Goal: Task Accomplishment & Management: Use online tool/utility

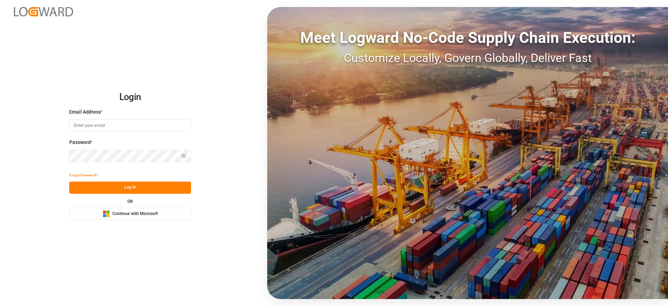
click at [138, 208] on button "Microsoft Logo Continue with Microsoft" at bounding box center [130, 213] width 122 height 12
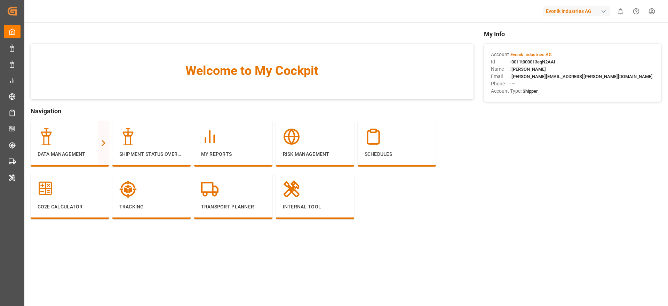
click at [562, 11] on div "Evonik Industries AG" at bounding box center [576, 11] width 67 height 10
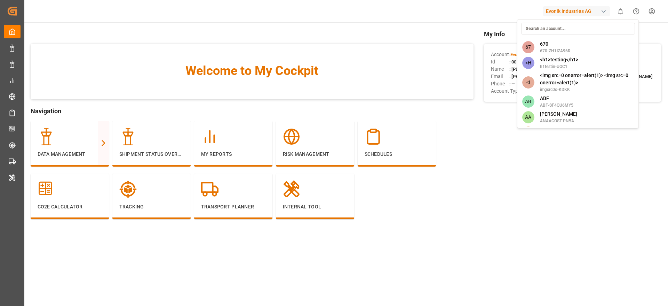
click at [554, 28] on input at bounding box center [578, 29] width 114 height 12
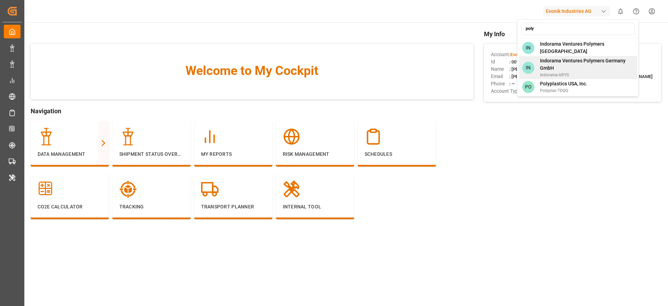
type input "poly"
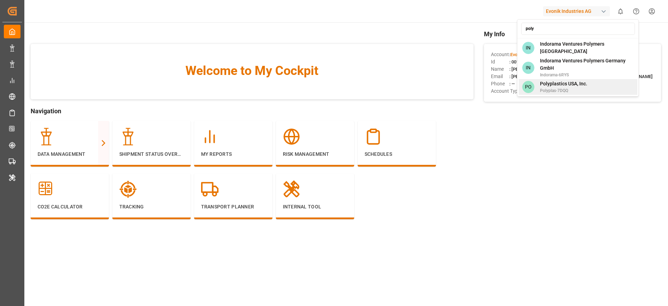
click at [576, 83] on span "Polyplastics USA, Inc." at bounding box center [563, 83] width 47 height 7
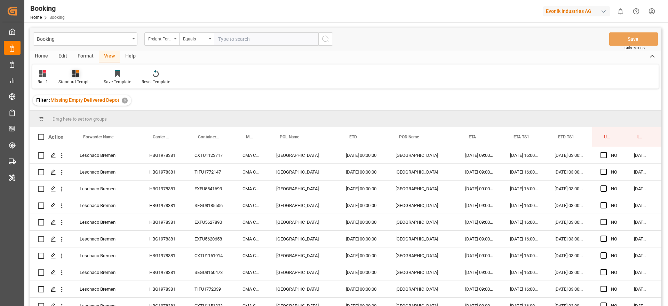
scroll to position [0, 26]
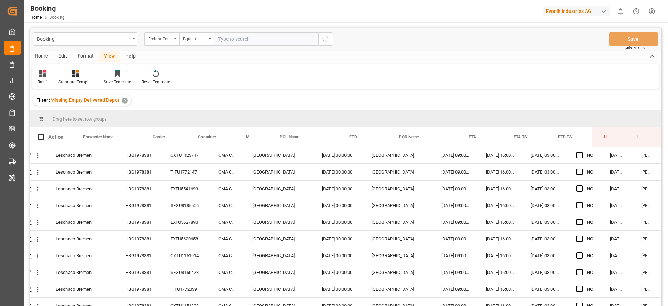
click at [243, 35] on input "text" at bounding box center [266, 38] width 104 height 13
click at [163, 39] on div "Freight Forwarder's Reference No." at bounding box center [160, 38] width 24 height 8
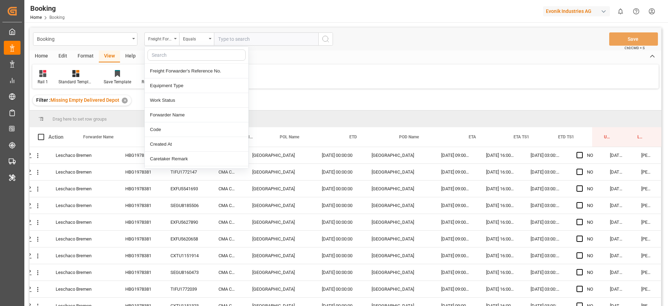
click at [163, 54] on input "text" at bounding box center [197, 54] width 98 height 11
type input "carr"
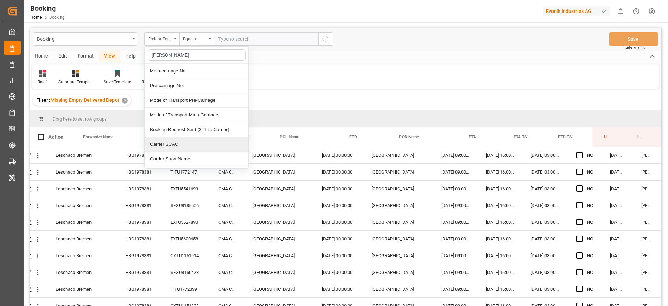
click at [187, 144] on div "Carrier SCAC" at bounding box center [197, 144] width 104 height 15
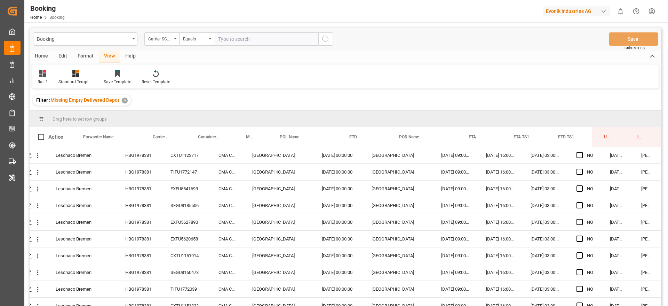
click at [247, 35] on input "text" at bounding box center [266, 38] width 104 height 13
type input "oolu"
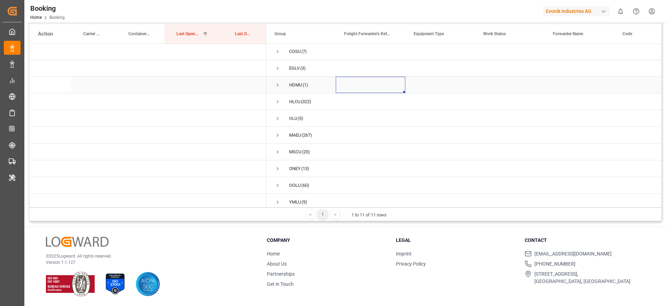
scroll to position [25, 0]
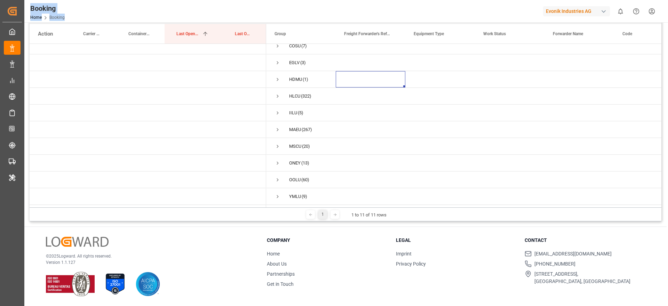
drag, startPoint x: 143, startPoint y: 21, endPoint x: 53, endPoint y: -46, distance: 112.2
click at [53, 0] on html "Created by potrace 1.15, written by Peter Selinger 2001-2017 Created by potrace…" at bounding box center [334, 153] width 668 height 306
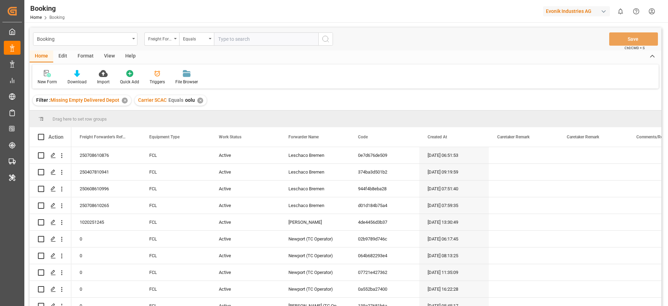
click at [109, 57] on div "View" at bounding box center [109, 56] width 21 height 12
click at [41, 79] on div "Default" at bounding box center [45, 82] width 14 height 6
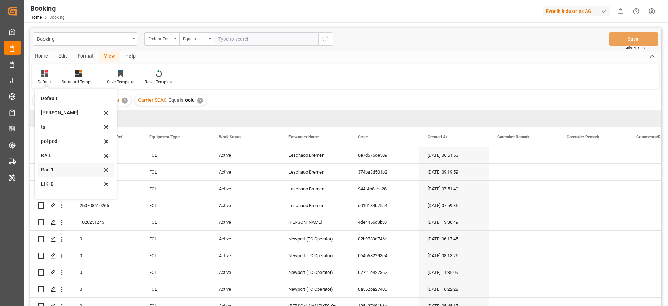
click at [56, 168] on div "Rail 1" at bounding box center [71, 169] width 61 height 7
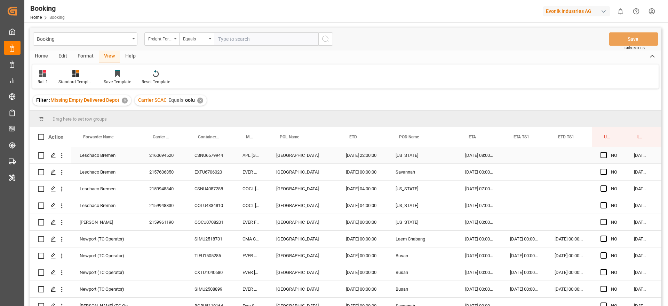
click at [163, 159] on div "2160694520" at bounding box center [163, 155] width 45 height 16
click at [170, 180] on div "2159948340" at bounding box center [163, 188] width 45 height 16
click at [171, 175] on div "2157606850" at bounding box center [163, 172] width 45 height 16
click at [165, 185] on div "2159948340" at bounding box center [163, 188] width 45 height 16
click at [159, 204] on div "2159948830" at bounding box center [163, 205] width 45 height 16
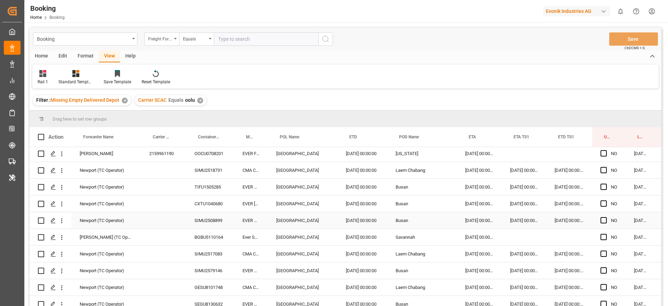
scroll to position [52, 0]
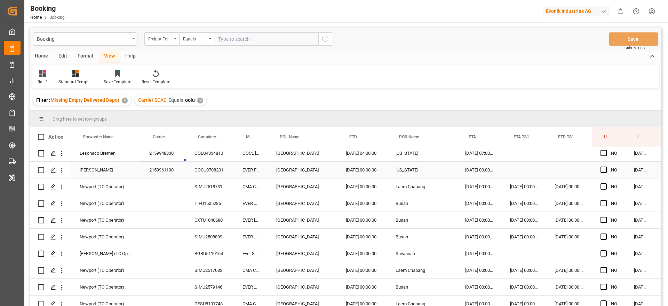
click at [168, 171] on div "2159961190" at bounding box center [163, 169] width 45 height 16
click at [216, 188] on div "SIMU2518731" at bounding box center [210, 186] width 48 height 16
click at [200, 204] on div "TIFU1505285" at bounding box center [210, 203] width 48 height 16
click at [206, 220] on div "CXTU1040680" at bounding box center [210, 220] width 48 height 16
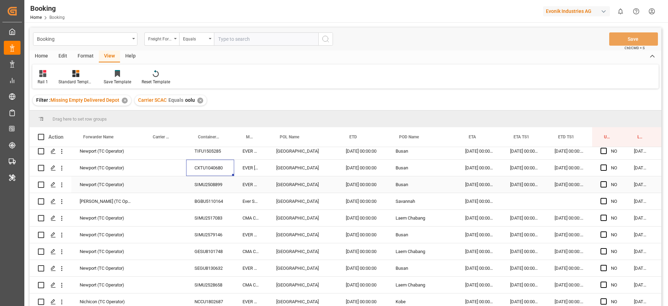
click at [197, 185] on div "SIMU2508899" at bounding box center [210, 184] width 48 height 16
click at [202, 198] on div "BGBU5110164" at bounding box center [210, 201] width 48 height 16
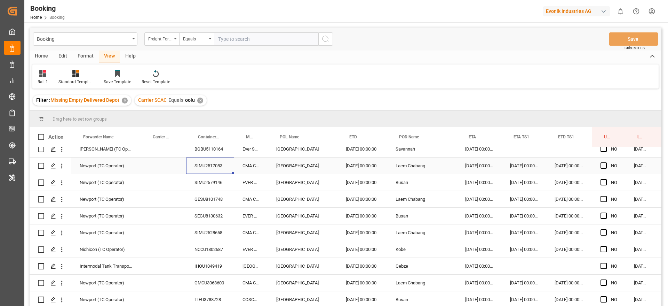
click at [211, 166] on div "SIMU2517083" at bounding box center [210, 165] width 48 height 16
click at [197, 179] on div "SIMU2579146" at bounding box center [210, 182] width 48 height 16
click at [214, 179] on div "SIMU2579146" at bounding box center [210, 182] width 48 height 16
click at [198, 194] on div "GESU8101748" at bounding box center [210, 199] width 48 height 16
click at [224, 208] on div "SEGU8130632" at bounding box center [210, 215] width 48 height 16
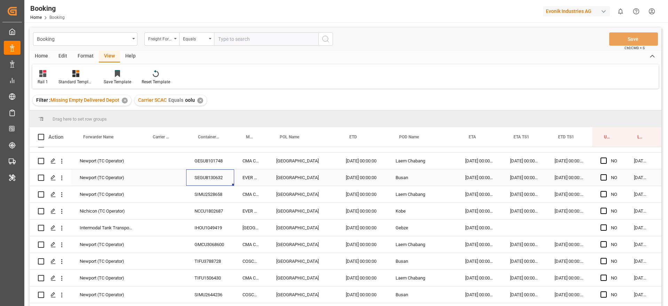
scroll to position [209, 0]
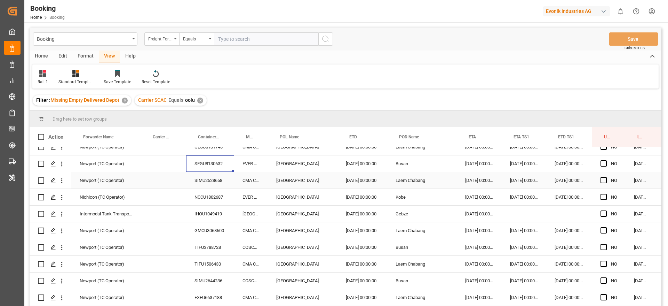
click at [204, 188] on div "SIMU2528658" at bounding box center [210, 180] width 48 height 16
click at [208, 203] on div "NCCU1802687" at bounding box center [210, 197] width 48 height 16
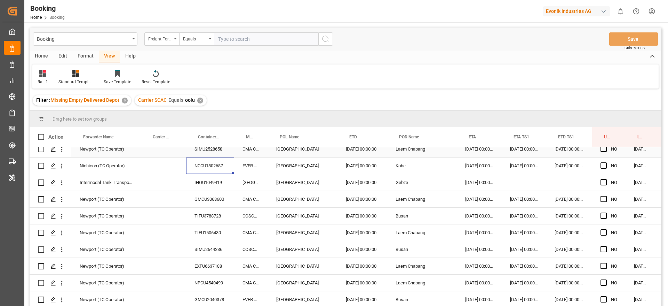
scroll to position [261, 0]
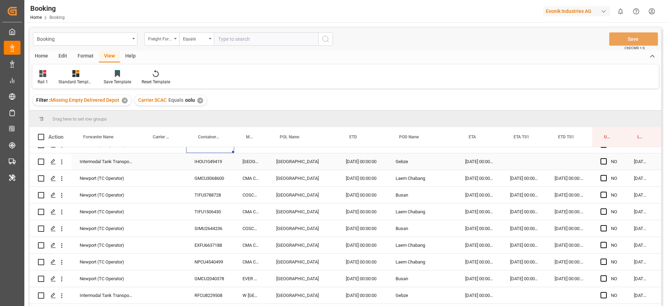
click at [214, 160] on div "IHOU1049419" at bounding box center [210, 161] width 48 height 16
click at [215, 172] on div "GMCU3068600" at bounding box center [210, 178] width 48 height 16
click at [202, 197] on div "TIFU3788728" at bounding box center [210, 195] width 48 height 16
click at [208, 216] on div "TIFU1506430" at bounding box center [210, 211] width 48 height 16
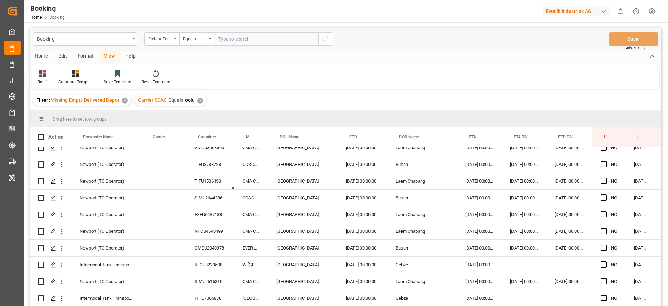
scroll to position [313, 0]
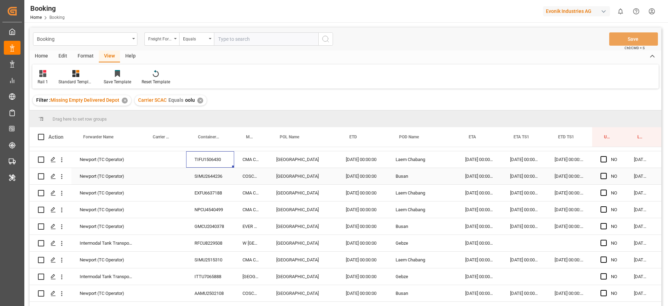
click at [201, 174] on div "SIMU2644236" at bounding box center [210, 176] width 48 height 16
click at [206, 194] on div "EXFU6637188" at bounding box center [210, 192] width 48 height 16
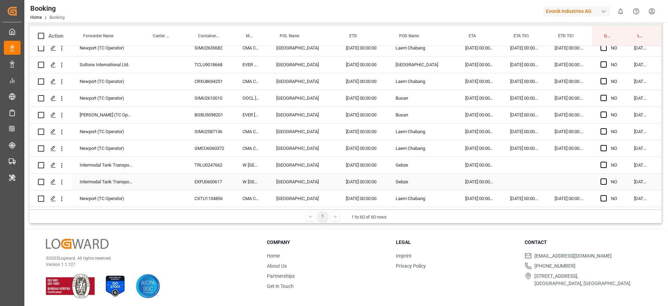
scroll to position [103, 0]
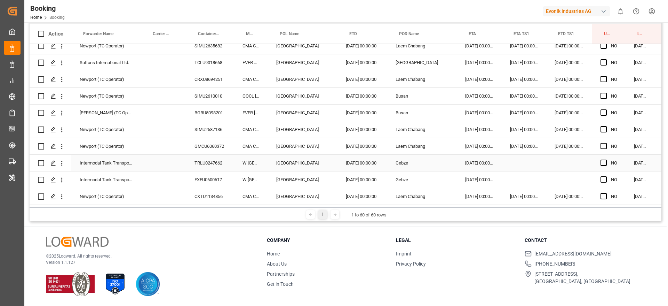
click at [202, 156] on div "TRLU0247662" at bounding box center [210, 163] width 48 height 16
click at [210, 177] on div "EXFU0600617" at bounding box center [210, 179] width 48 height 16
click at [202, 110] on div "BGBU5098201" at bounding box center [210, 112] width 48 height 16
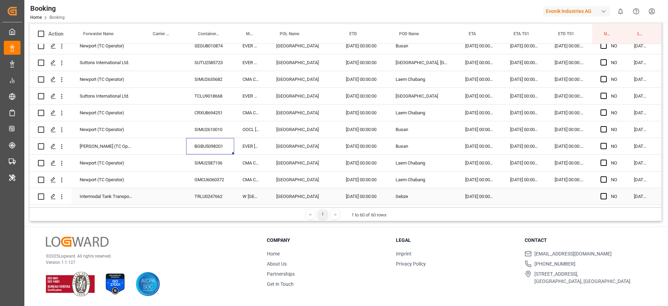
scroll to position [792, 0]
click at [213, 144] on div "SIMU2610010" at bounding box center [210, 145] width 48 height 16
click at [187, 123] on div "CRXU8694251" at bounding box center [210, 129] width 48 height 16
click at [219, 120] on div "TCLU9018668" at bounding box center [210, 112] width 48 height 16
click at [204, 107] on div "TCLU9018668" at bounding box center [210, 112] width 48 height 16
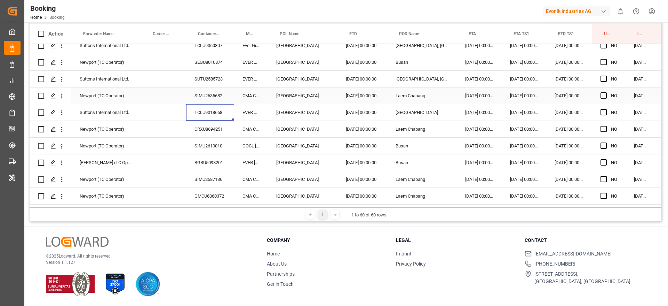
click at [203, 99] on div "SIMU2635682" at bounding box center [210, 95] width 48 height 16
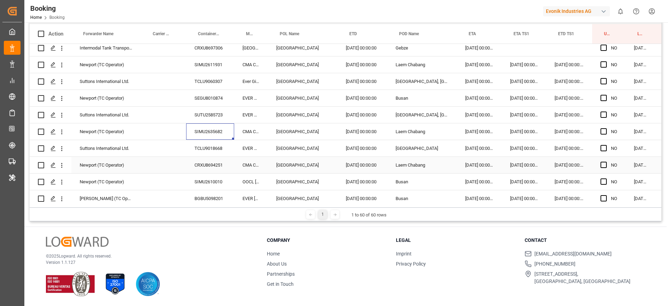
scroll to position [740, 0]
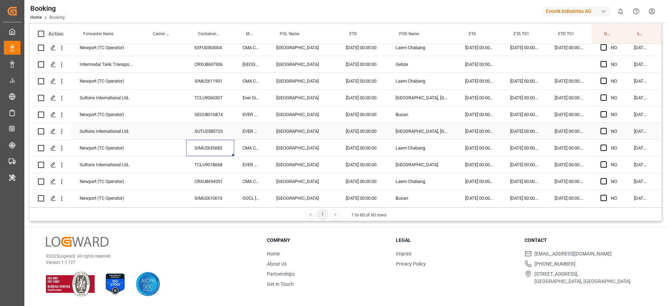
click at [206, 133] on div "SUTU2585723" at bounding box center [210, 131] width 48 height 16
click at [187, 108] on div "SEGU8010874" at bounding box center [210, 114] width 48 height 16
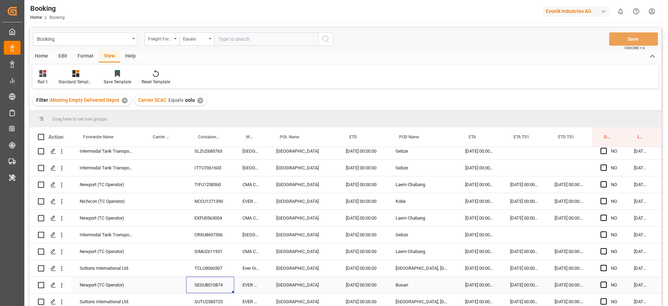
scroll to position [687, 0]
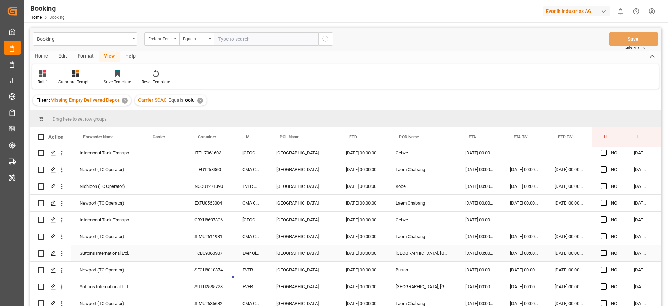
click at [213, 254] on div "TCLU9060307" at bounding box center [210, 253] width 48 height 16
click at [205, 232] on div "SIMU2611931" at bounding box center [210, 236] width 48 height 16
click at [194, 212] on div "CRXU8697306" at bounding box center [210, 219] width 48 height 16
click at [213, 149] on div "ITTU7061603" at bounding box center [210, 152] width 48 height 16
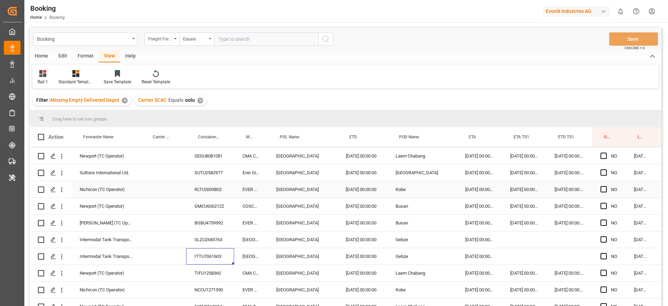
scroll to position [583, 0]
click at [205, 223] on div "BGBU4759992" at bounding box center [210, 223] width 48 height 16
click at [214, 171] on div "SUTU2582977" at bounding box center [210, 173] width 48 height 16
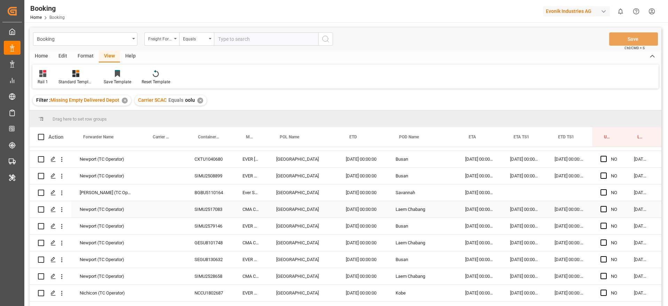
scroll to position [0, 0]
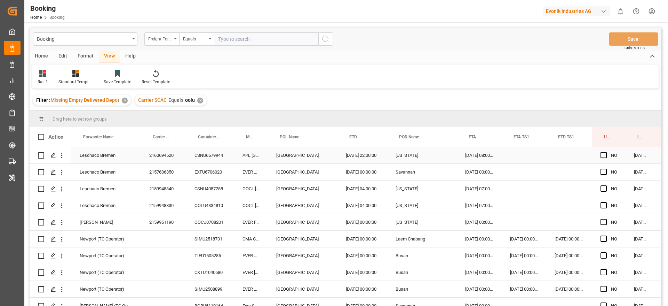
click at [603, 155] on span "Press SPACE to select this row." at bounding box center [604, 155] width 6 height 6
click at [606, 152] on input "Press SPACE to select this row." at bounding box center [606, 152] width 0 height 0
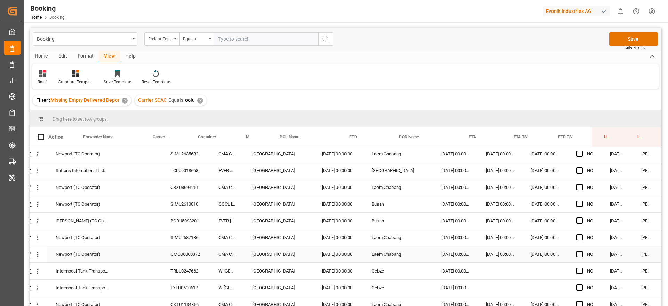
scroll to position [844, 26]
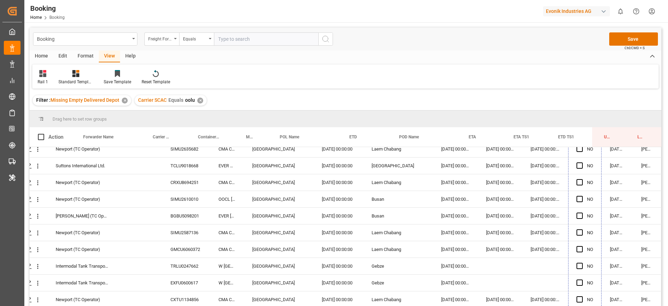
drag, startPoint x: 599, startPoint y: 162, endPoint x: 579, endPoint y: 273, distance: 112.4
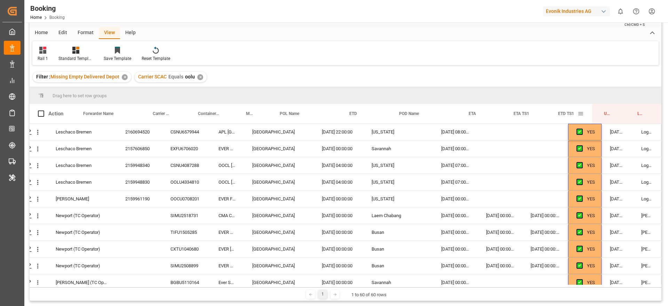
scroll to position [0, 0]
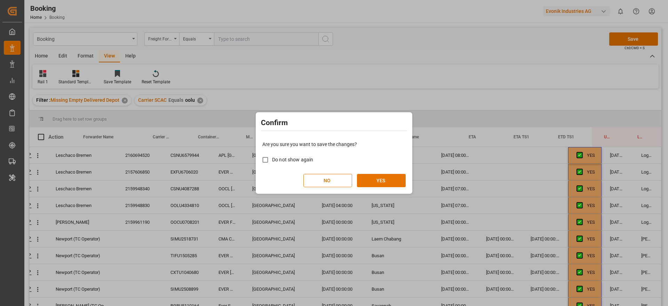
click at [391, 194] on div "Confirm Are you sure you want to save the changes? Do not show again NO YES" at bounding box center [334, 153] width 668 height 306
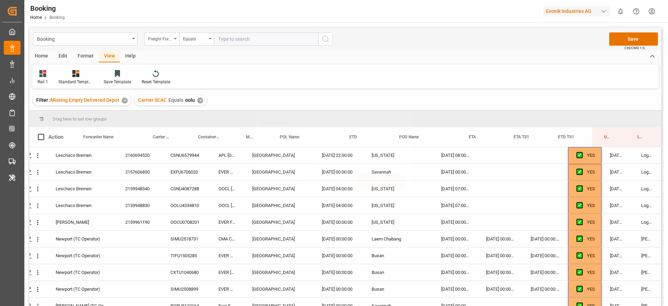
click at [396, 180] on button "YES" at bounding box center [381, 180] width 49 height 13
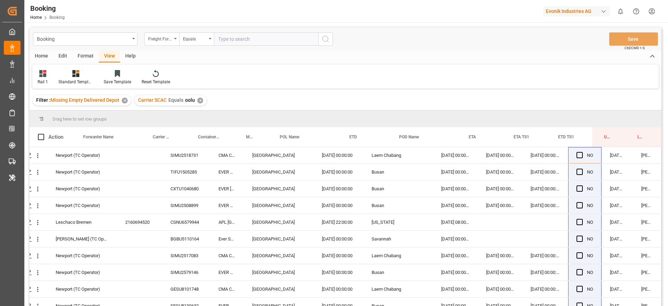
click at [198, 101] on div "✕" at bounding box center [200, 100] width 6 height 6
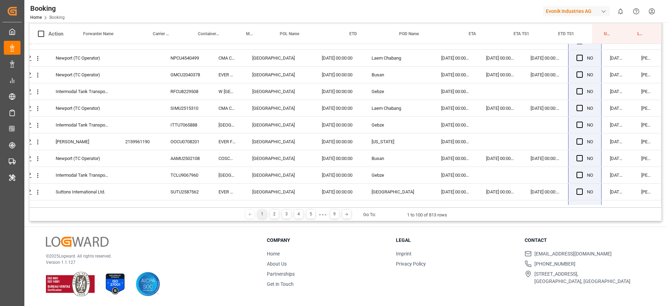
scroll to position [0, 26]
